Goal: Information Seeking & Learning: Find specific fact

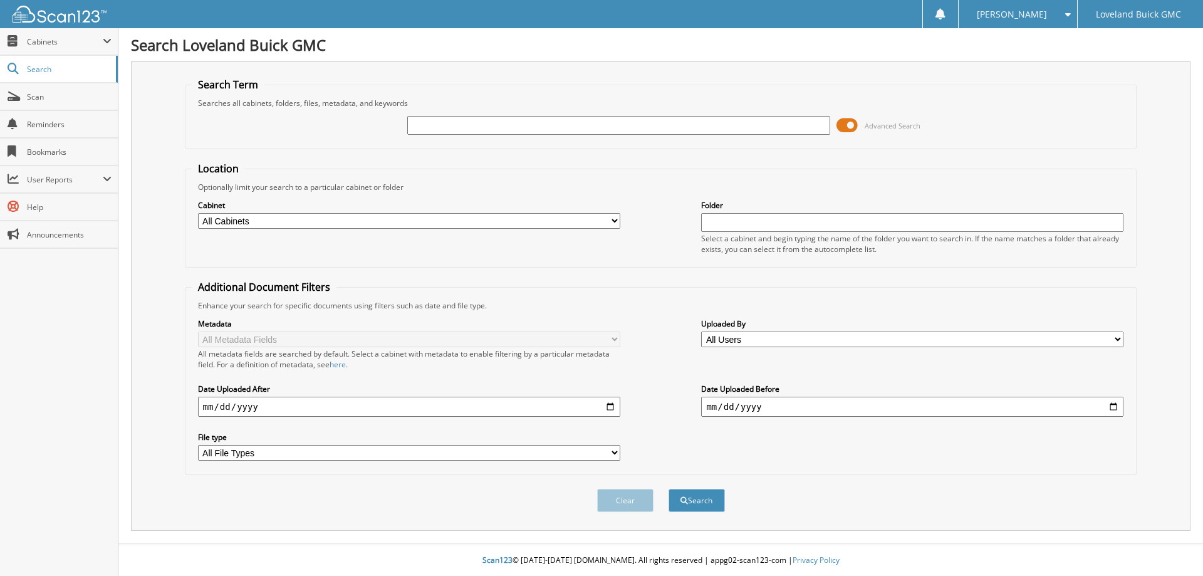
click at [520, 124] on input "text" at bounding box center [618, 125] width 422 height 19
type input "6021157"
click at [669, 489] on button "Search" at bounding box center [697, 500] width 56 height 23
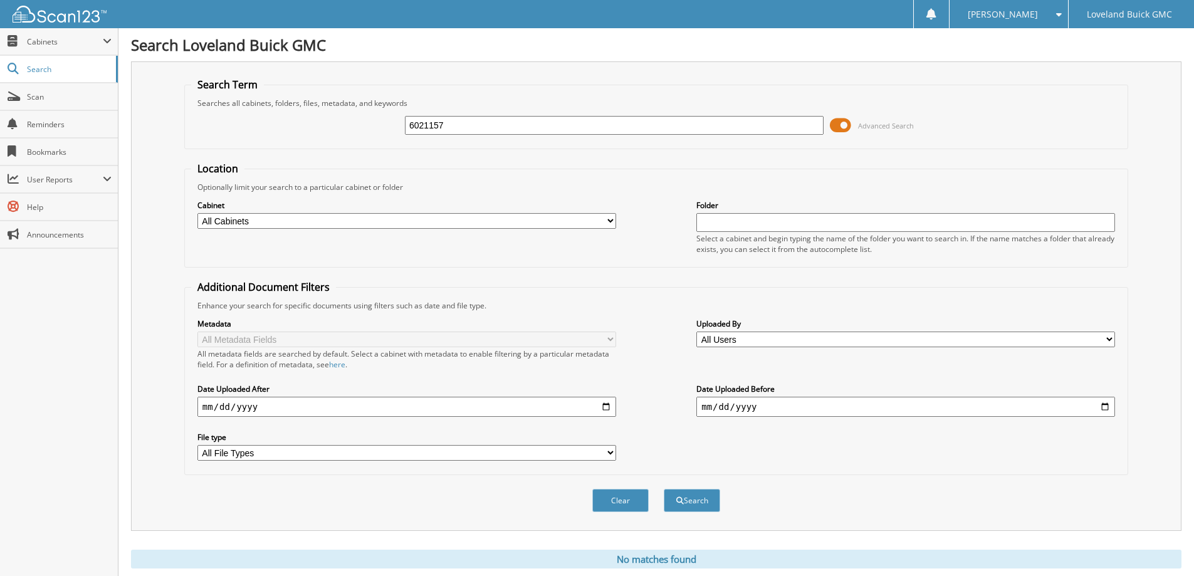
click at [468, 125] on input "6021157" at bounding box center [614, 125] width 419 height 19
